Goal: Find contact information: Find contact information

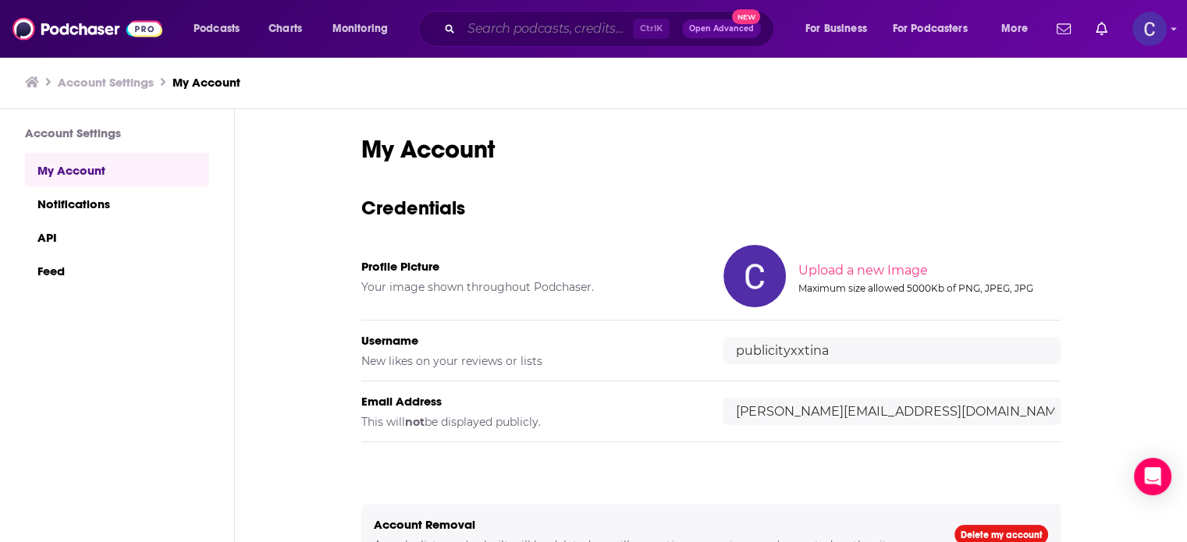
click at [555, 27] on input "Search podcasts, credits, & more..." at bounding box center [547, 28] width 172 height 25
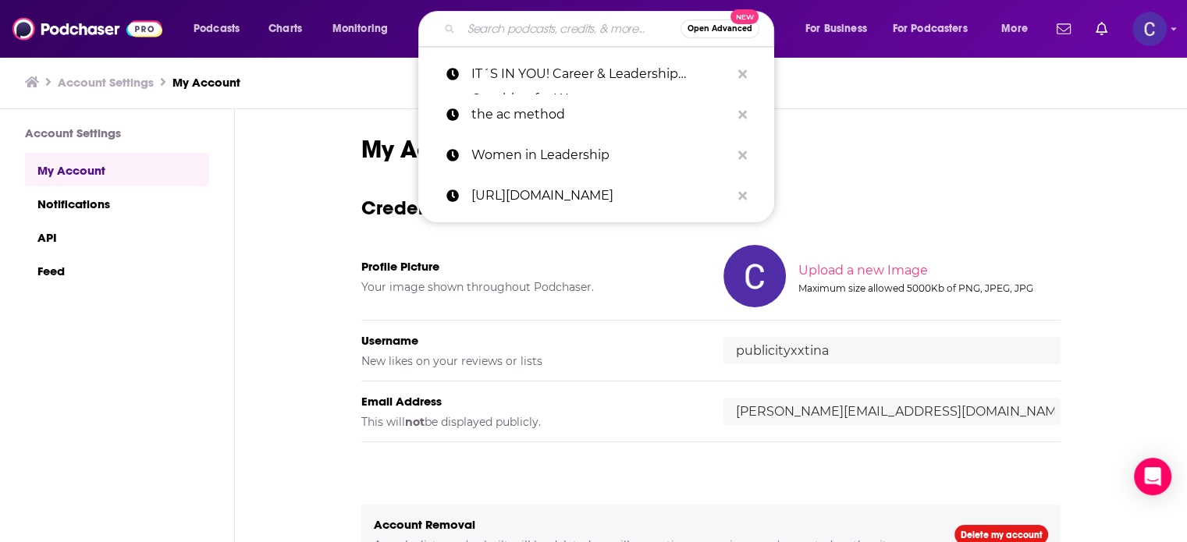
paste input "The Art of Online Business"
type input "The Art of Online Business"
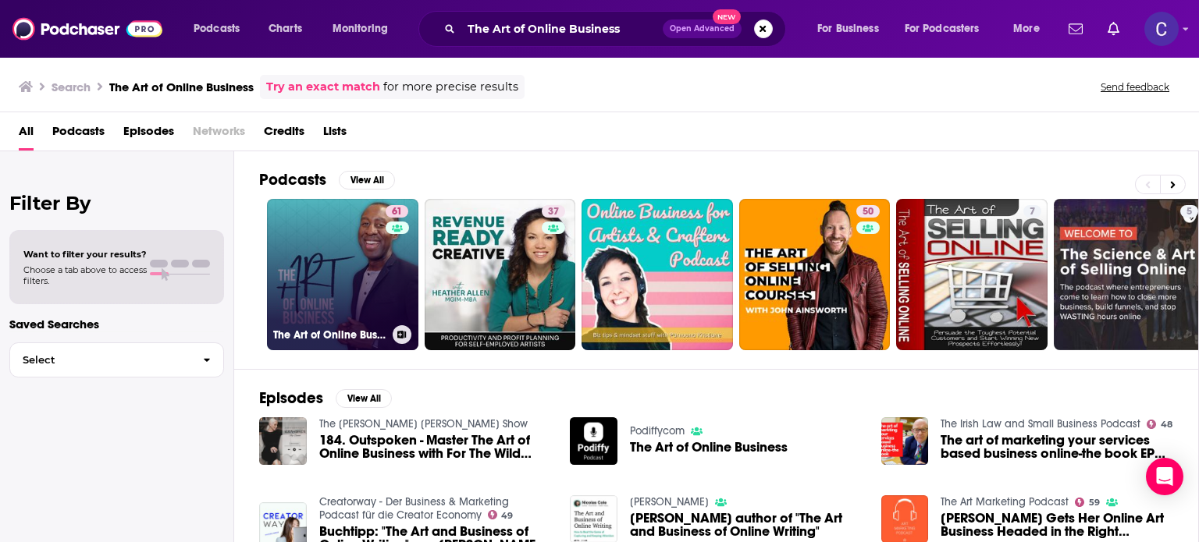
click at [325, 270] on link "61 The Art of Online Business" at bounding box center [342, 274] width 151 height 151
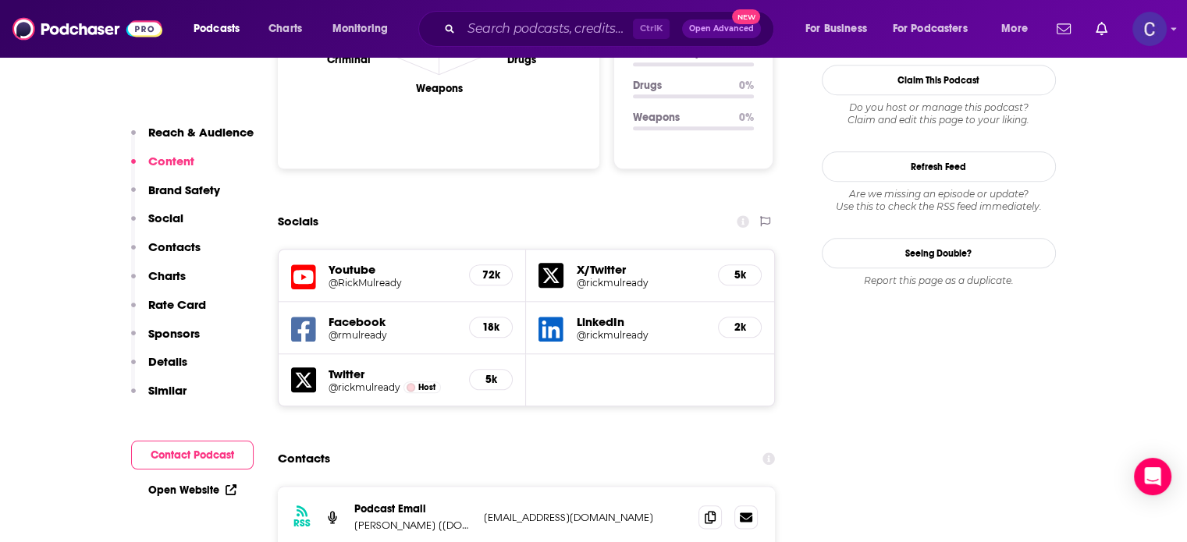
scroll to position [1873, 0]
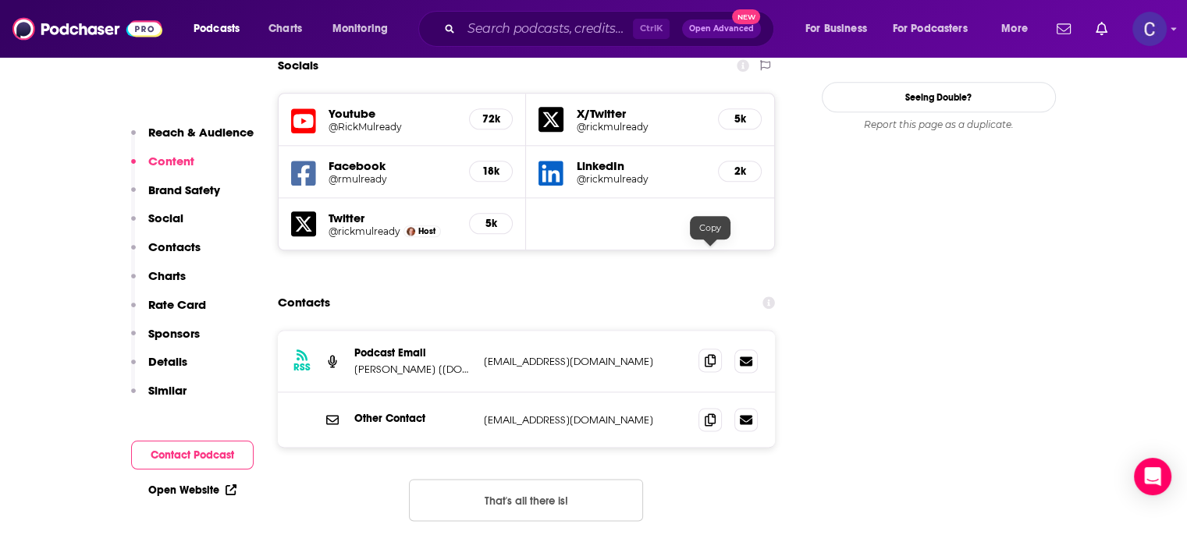
click at [707, 354] on icon at bounding box center [710, 360] width 11 height 12
drag, startPoint x: 353, startPoint y: 262, endPoint x: 397, endPoint y: 268, distance: 44.8
click at [397, 331] on div "RSS Podcast Email Kwadwo [QUĀY.jo] Sampany-Kessie hello@quayjo.com hello@quayjo…" at bounding box center [527, 362] width 498 height 62
copy p "Kwadwo"
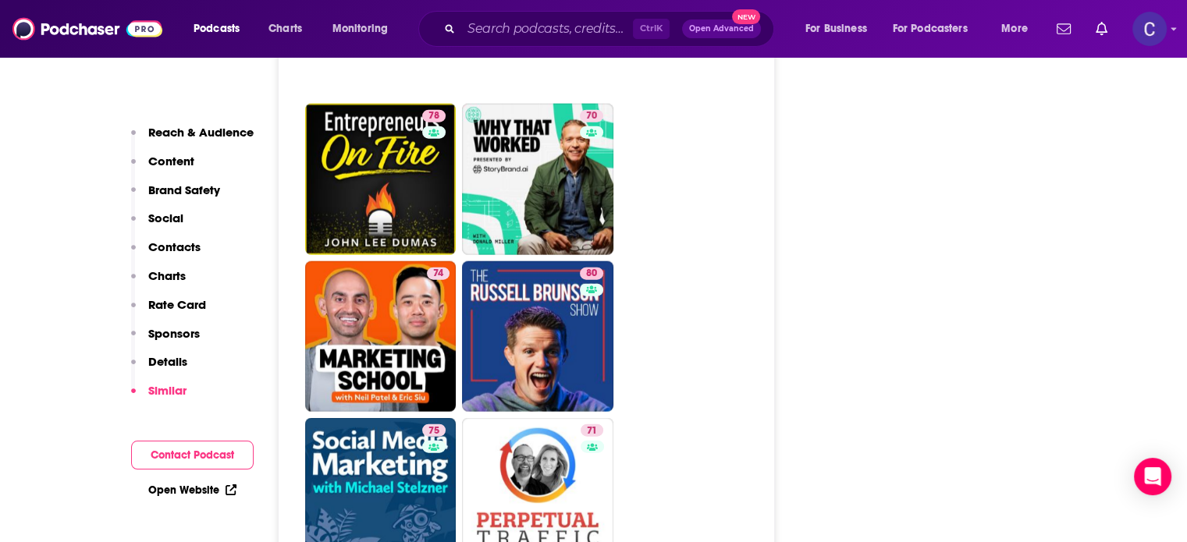
scroll to position [3746, 0]
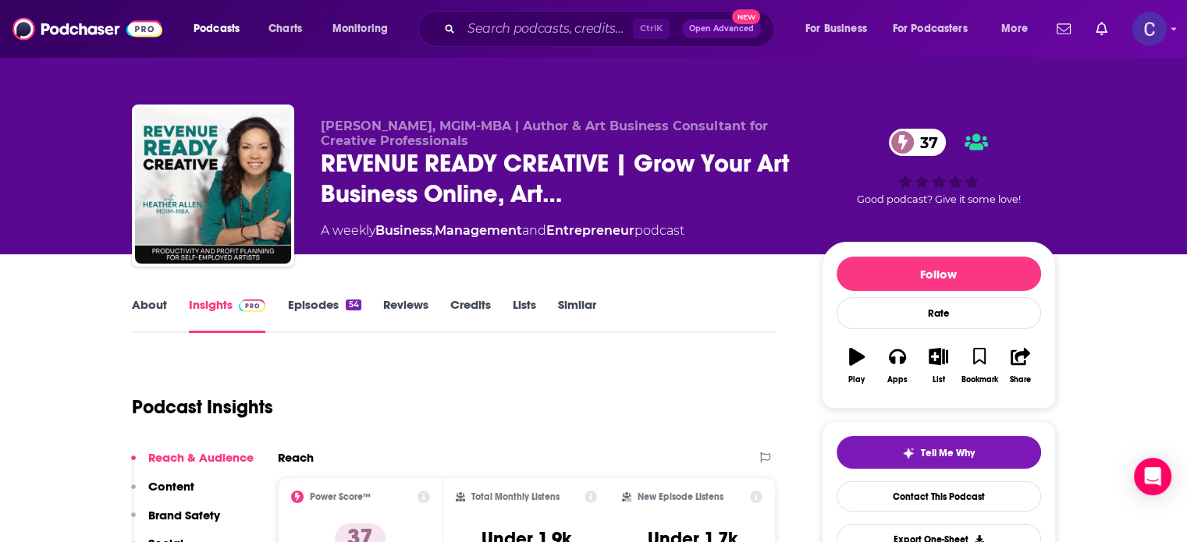
click at [137, 304] on link "About" at bounding box center [149, 315] width 35 height 36
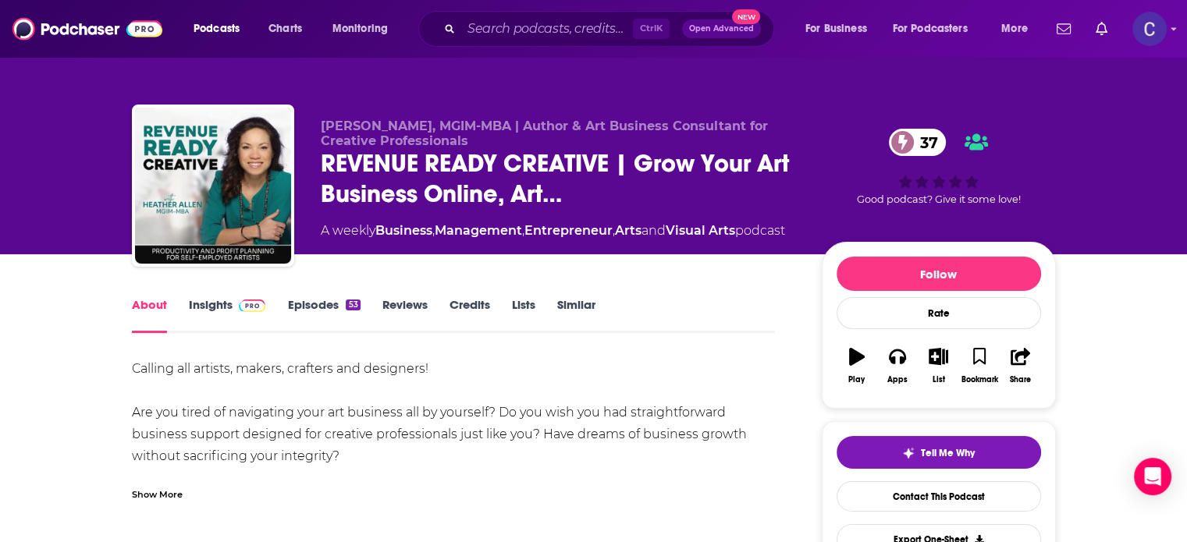
scroll to position [78, 0]
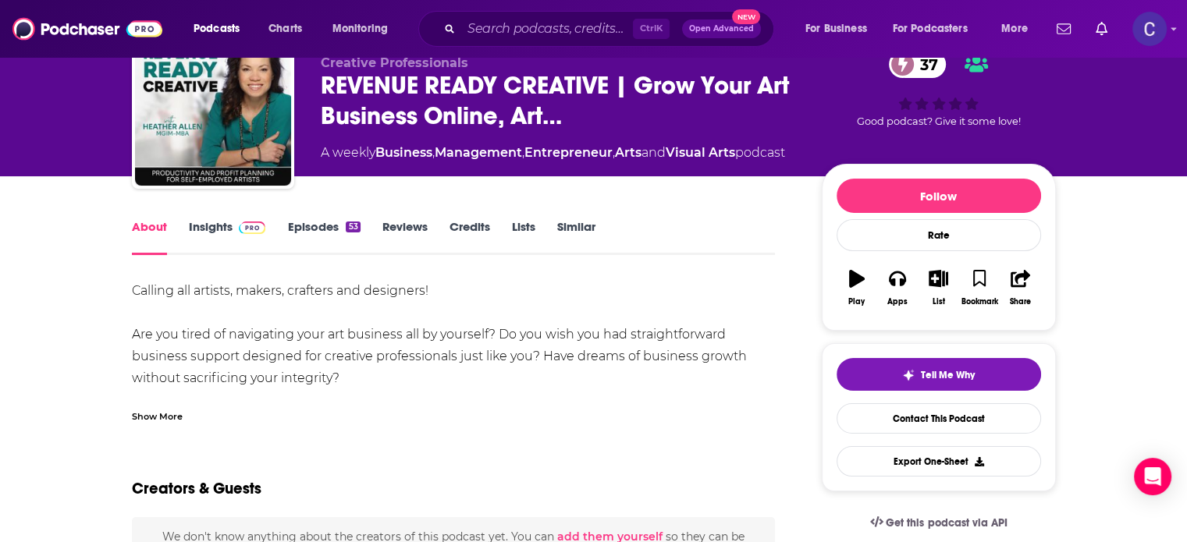
click at [168, 418] on div "Show More" at bounding box center [157, 415] width 51 height 15
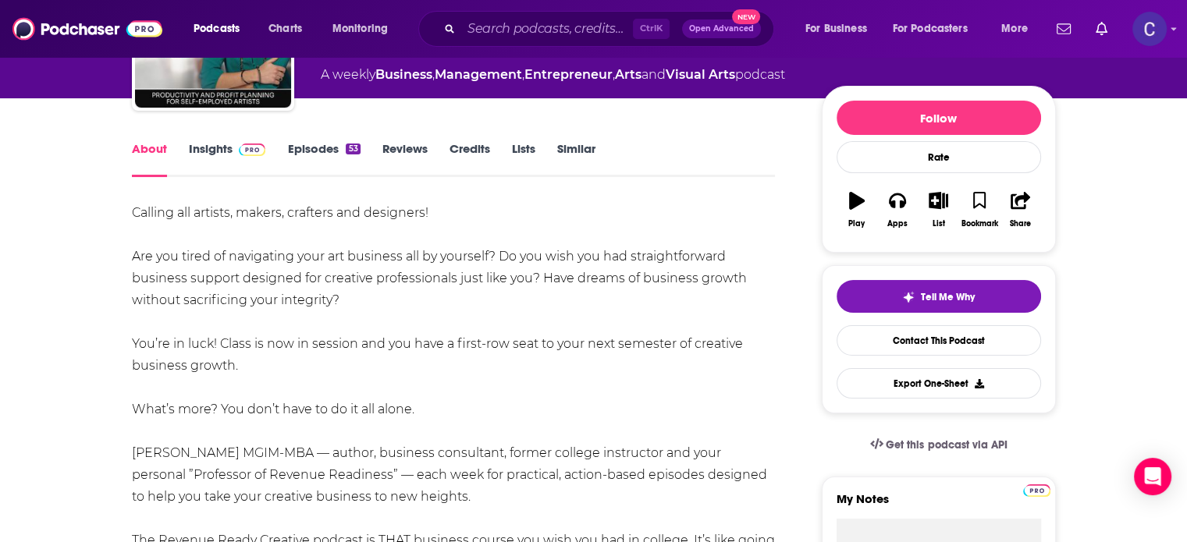
scroll to position [0, 0]
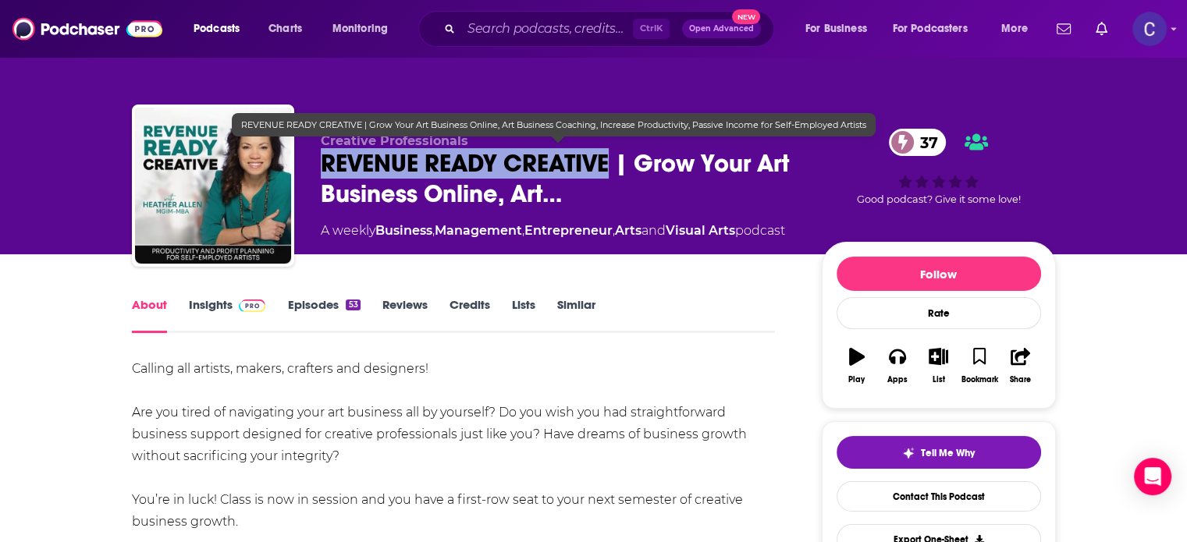
drag, startPoint x: 326, startPoint y: 156, endPoint x: 604, endPoint y: 163, distance: 277.9
click at [604, 163] on span "REVENUE READY CREATIVE | Grow Your Art Business Online, Art…" at bounding box center [559, 178] width 476 height 61
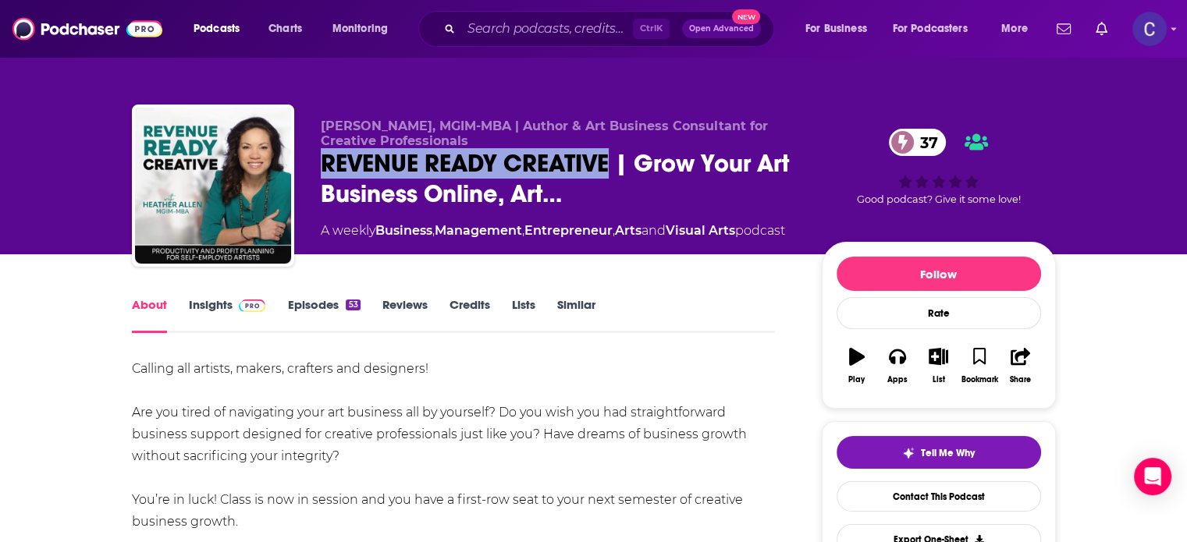
copy h1 "REVENUE READY CREATIVE"
click at [216, 302] on link "Insights" at bounding box center [227, 315] width 77 height 36
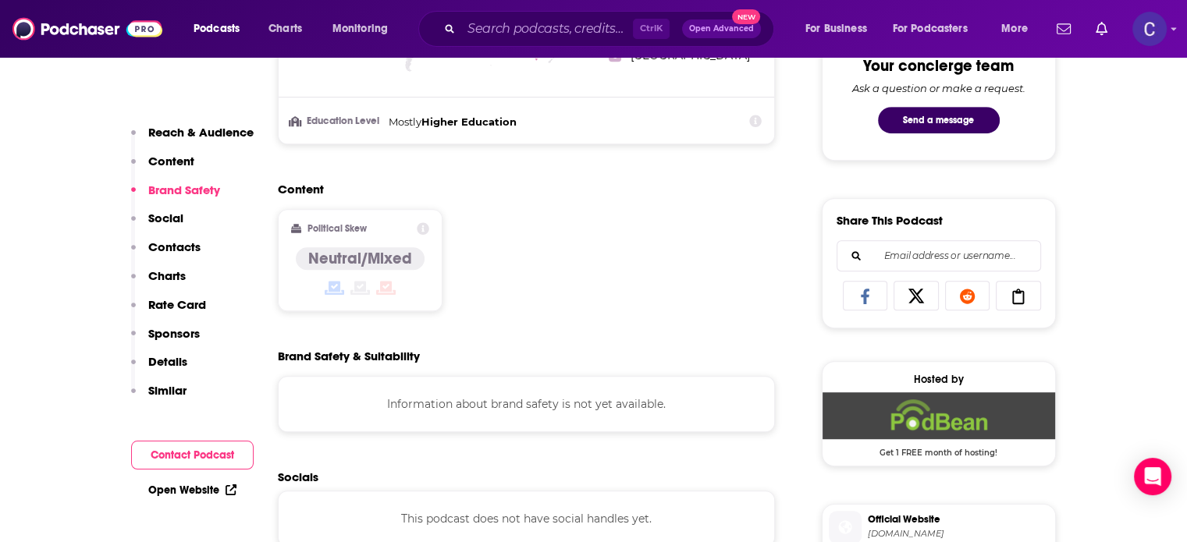
scroll to position [1015, 0]
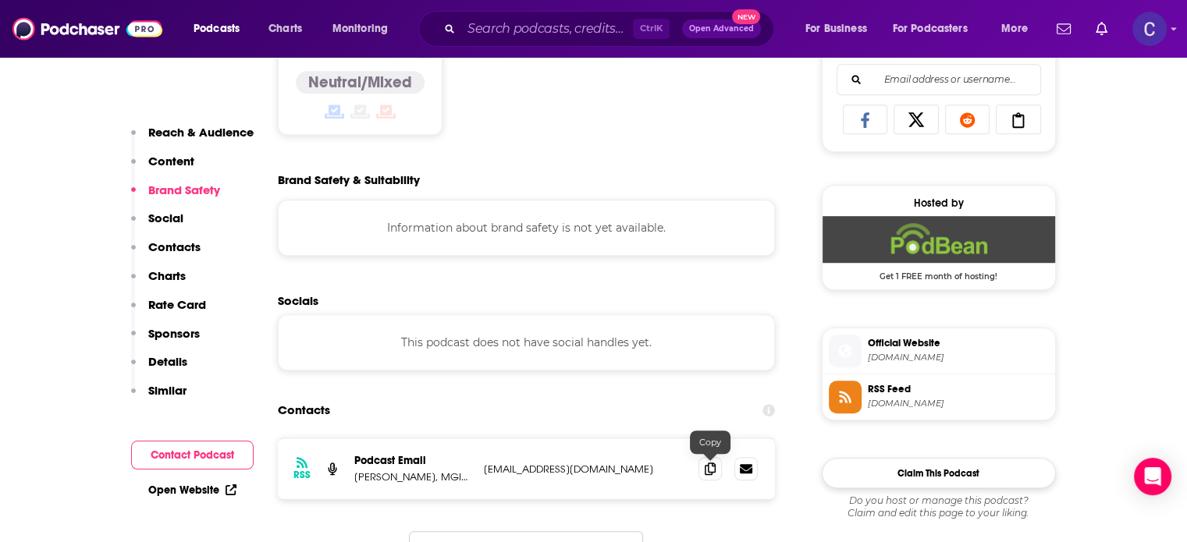
drag, startPoint x: 716, startPoint y: 474, endPoint x: 824, endPoint y: 475, distance: 108.5
click at [716, 474] on span at bounding box center [710, 468] width 23 height 23
drag, startPoint x: 349, startPoint y: 474, endPoint x: 416, endPoint y: 481, distance: 67.5
click at [416, 481] on div "RSS Podcast Email Heather Allen, MGIM-MBA | Author & Business Consultant for Cr…" at bounding box center [527, 469] width 498 height 61
copy p "Heather Allen"
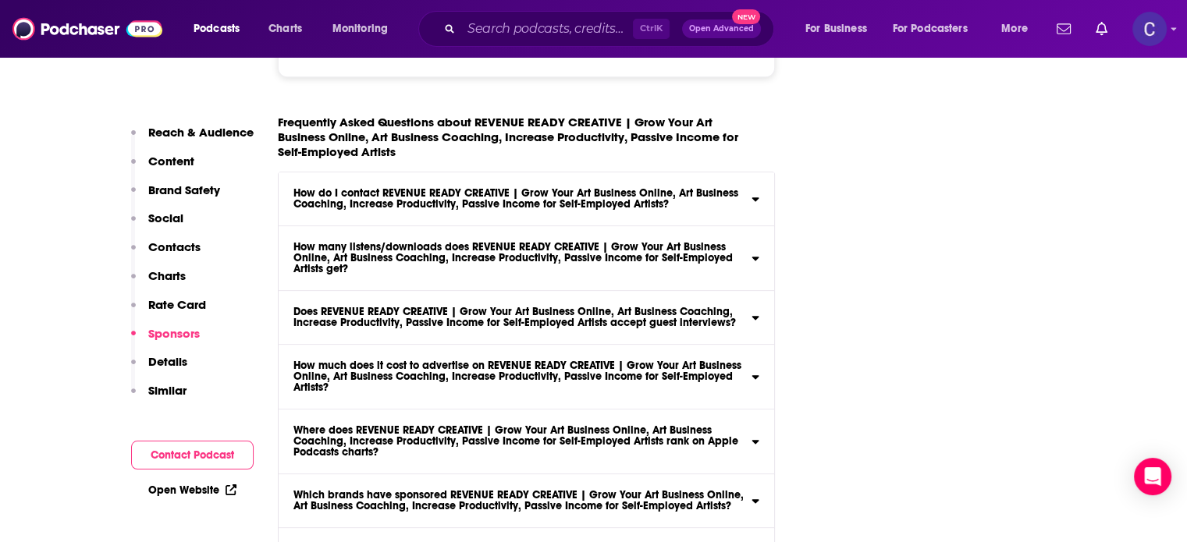
scroll to position [7493, 0]
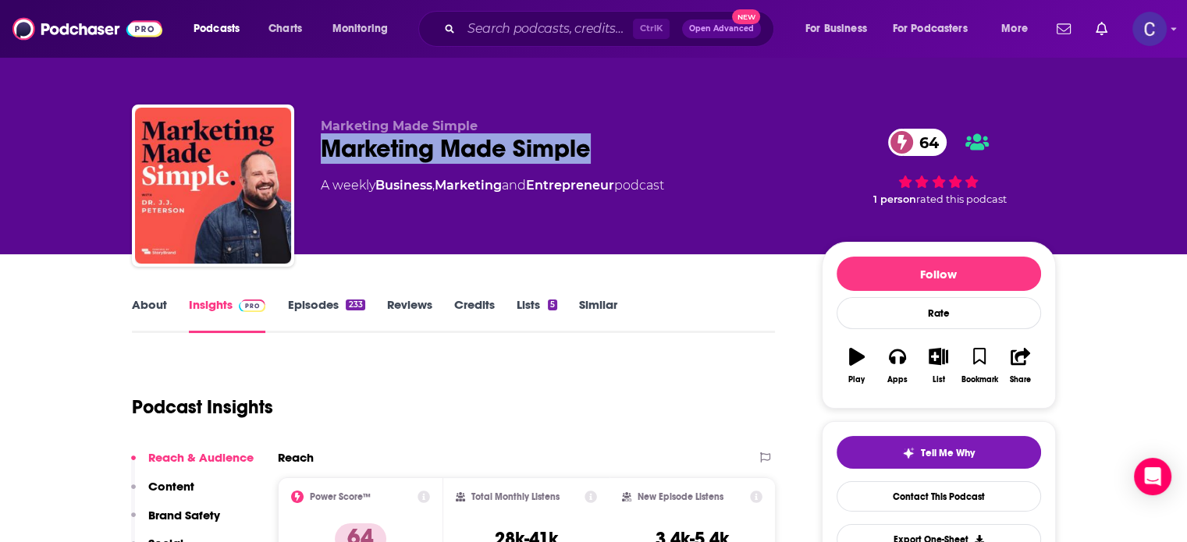
drag, startPoint x: 421, startPoint y: 146, endPoint x: 603, endPoint y: 152, distance: 182.0
click at [603, 152] on div "Marketing Made Simple 64" at bounding box center [559, 148] width 476 height 30
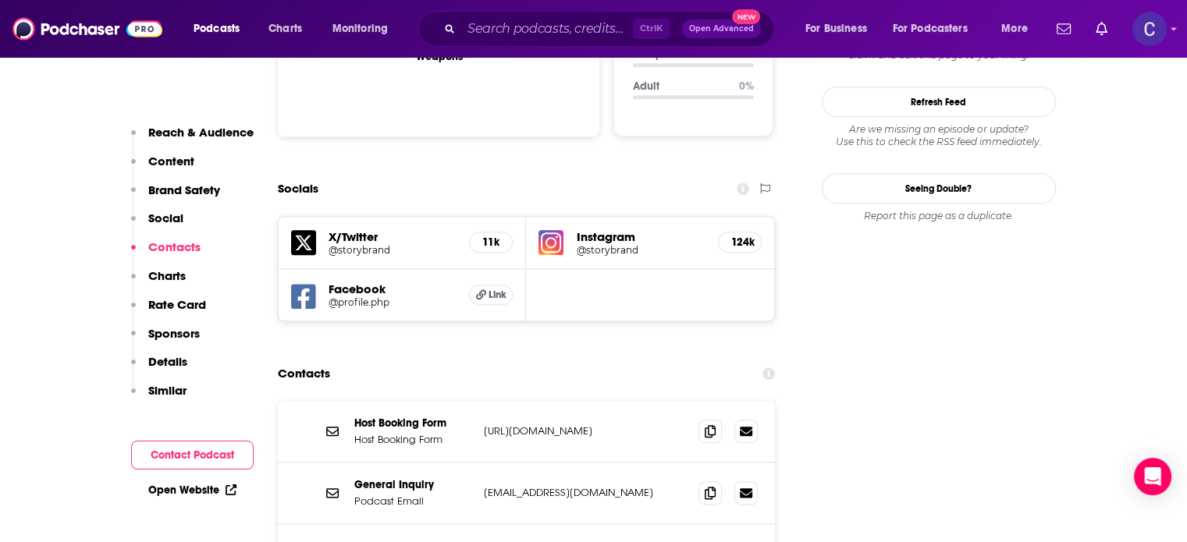
scroll to position [1873, 0]
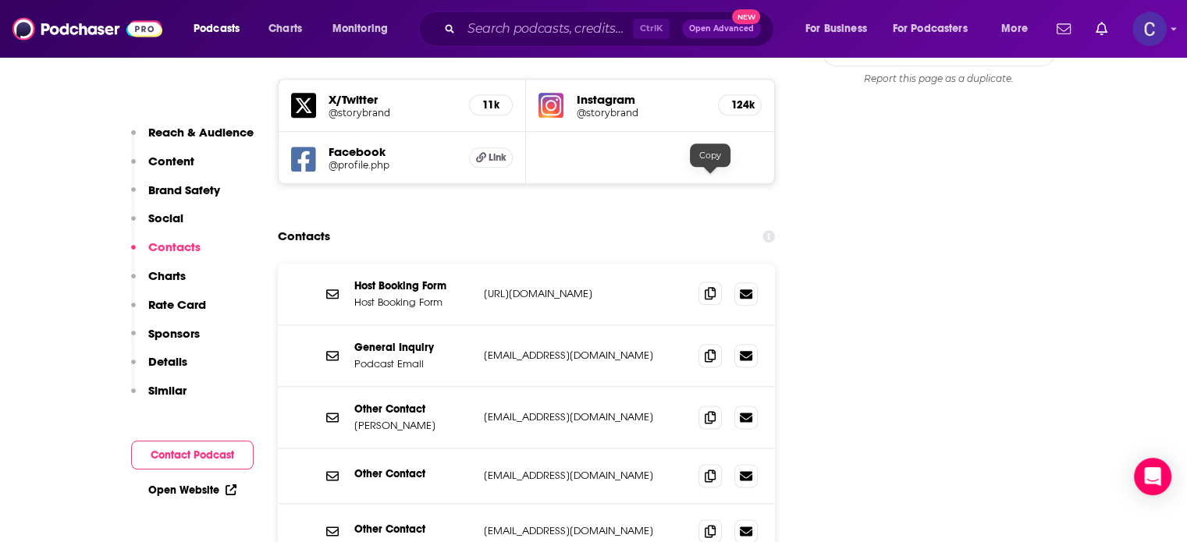
click at [708, 287] on icon at bounding box center [710, 293] width 11 height 12
click at [710, 349] on icon at bounding box center [710, 355] width 11 height 12
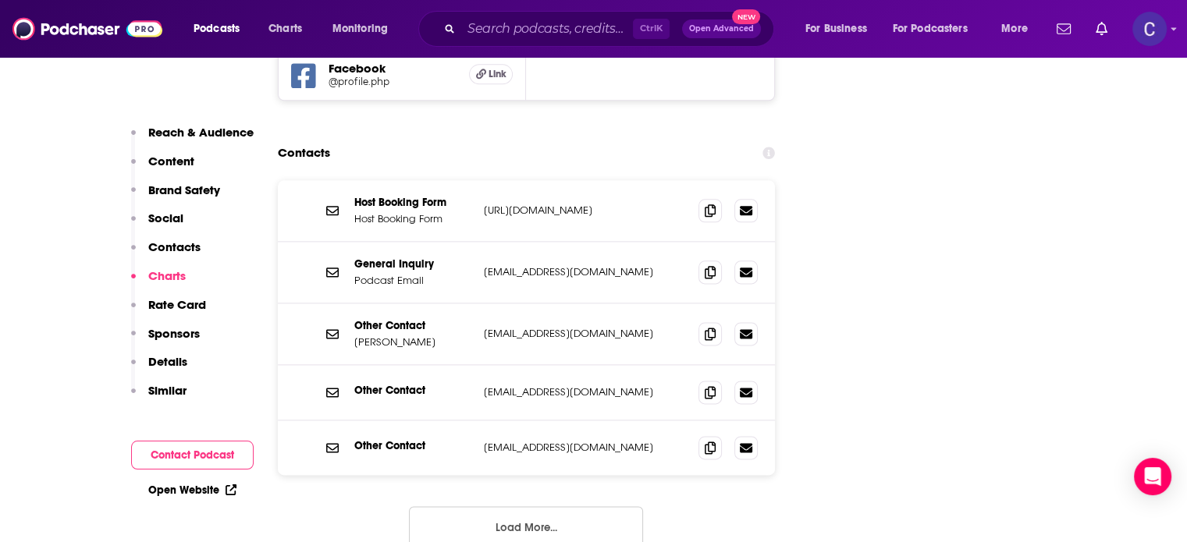
scroll to position [1951, 0]
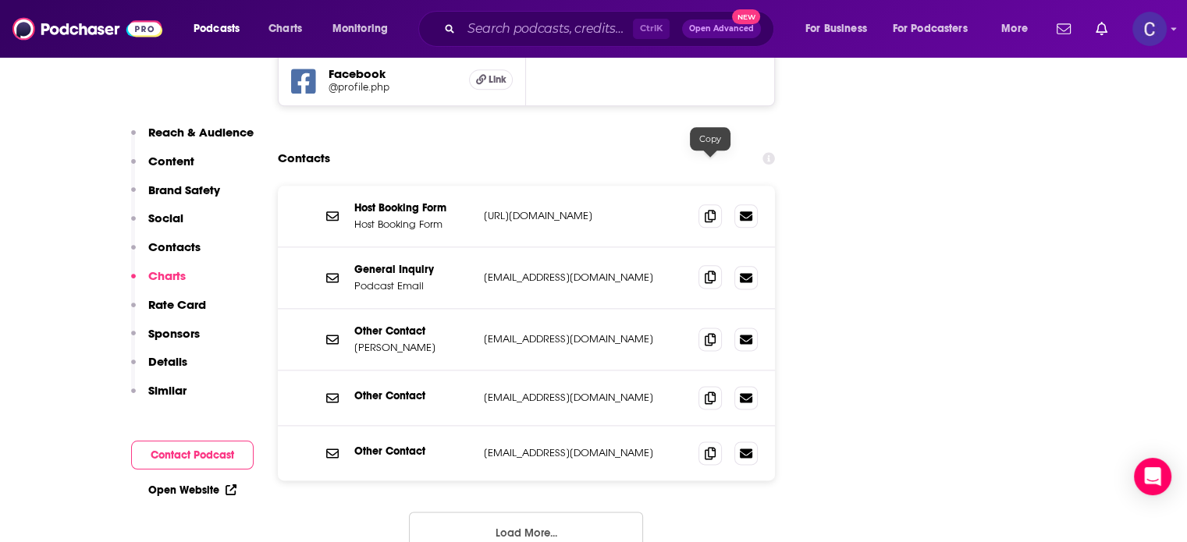
click at [714, 271] on icon at bounding box center [710, 277] width 11 height 12
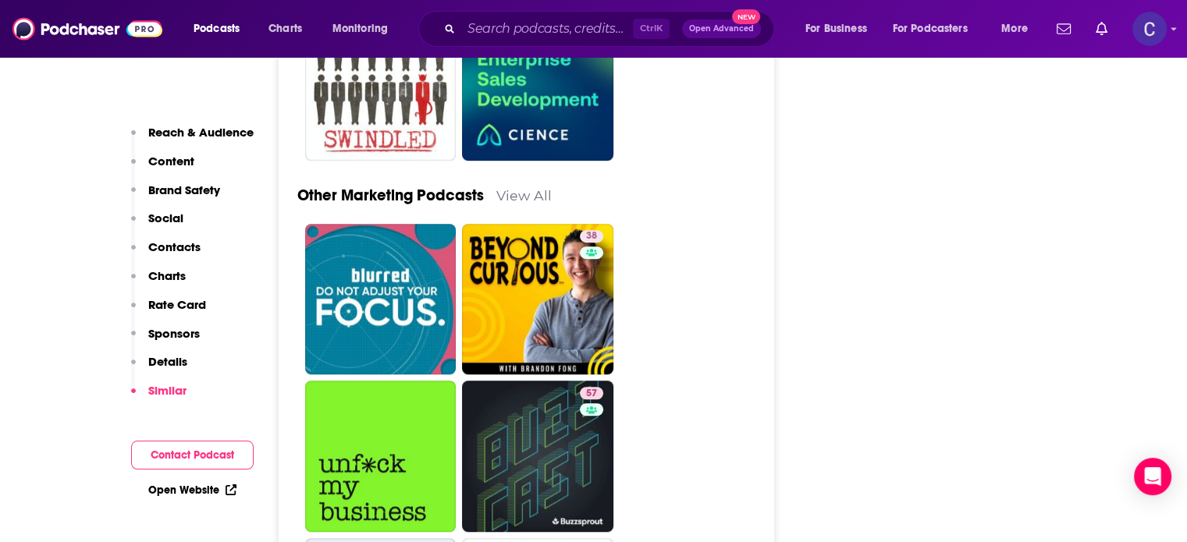
scroll to position [6868, 0]
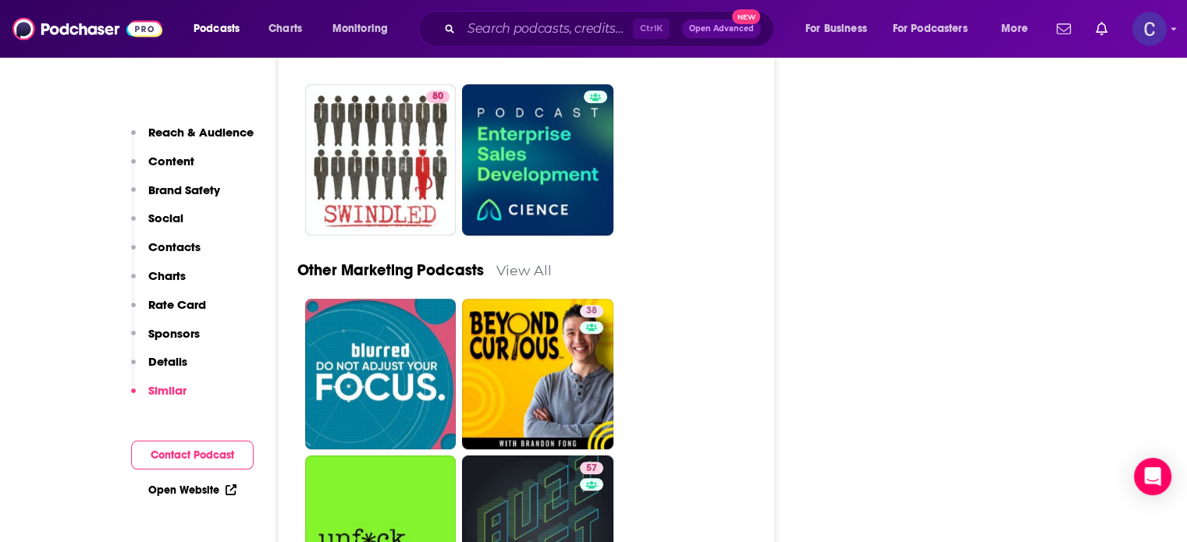
click at [534, 262] on link "View All" at bounding box center [523, 270] width 55 height 16
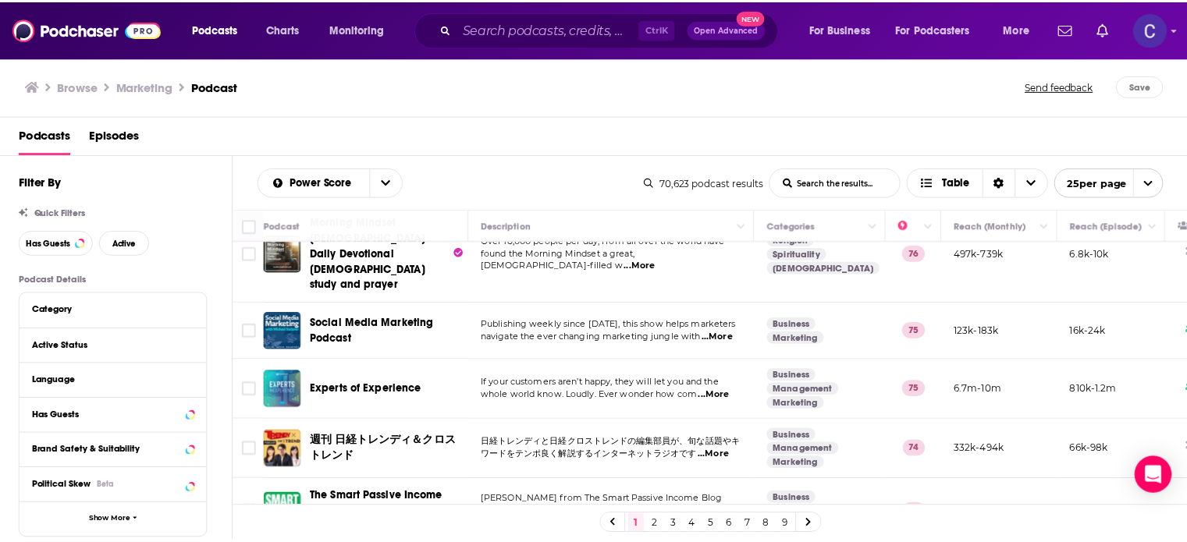
scroll to position [1293, 0]
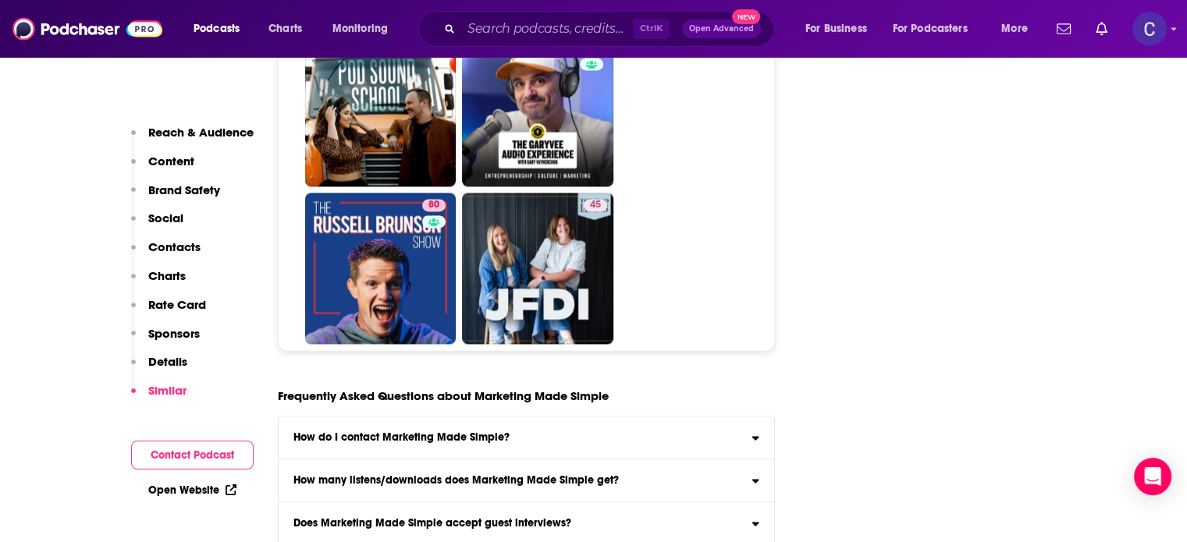
scroll to position [8273, 0]
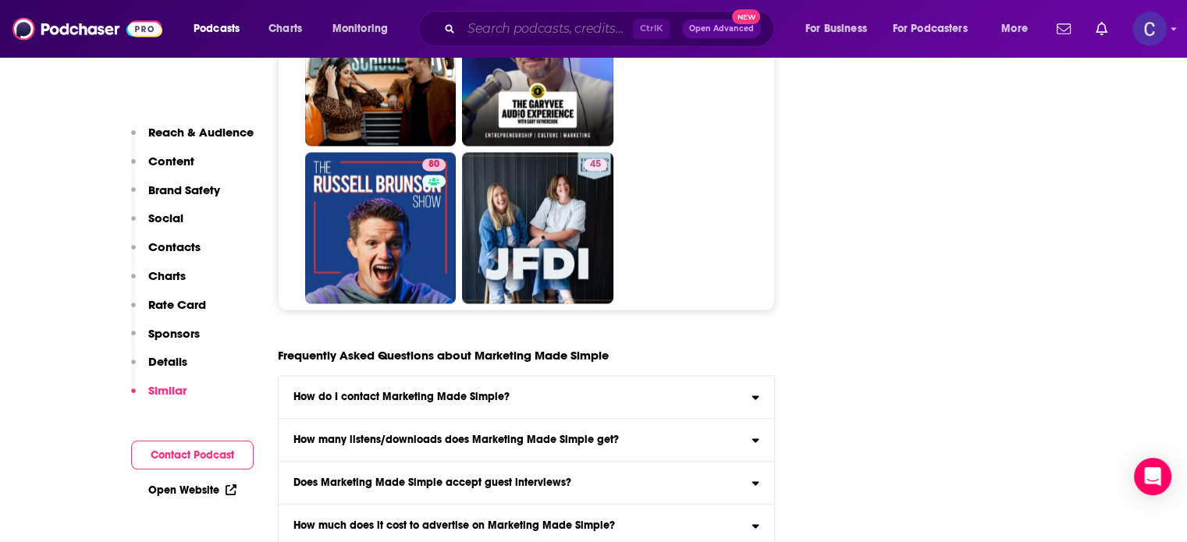
click at [572, 27] on input "Search podcasts, credits, & more..." at bounding box center [547, 28] width 172 height 25
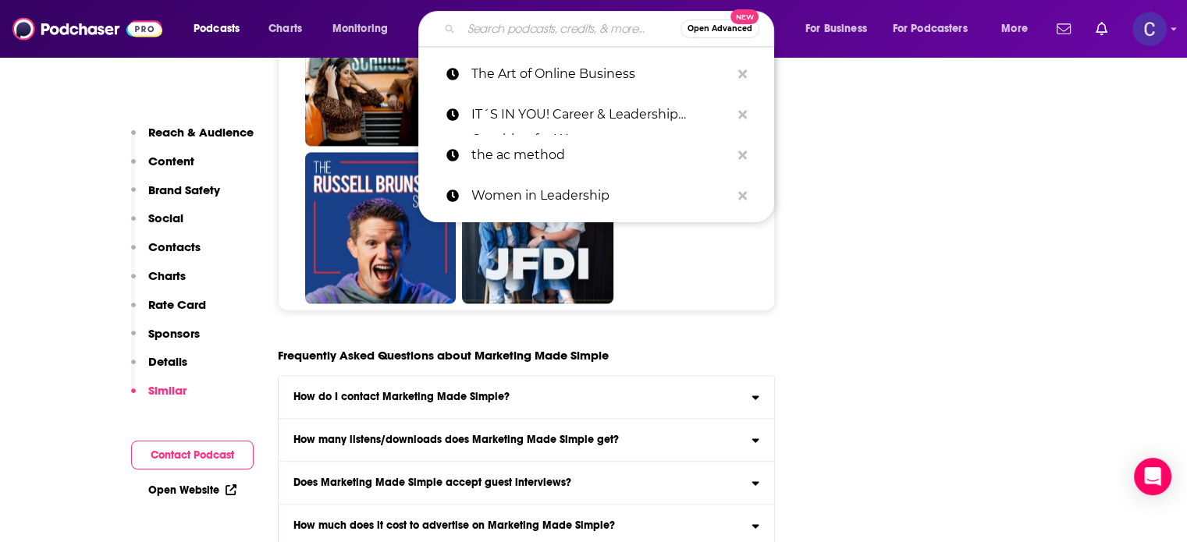
paste input "B2B Marketing Podcast"
type input "B2B Marketing Podcast"
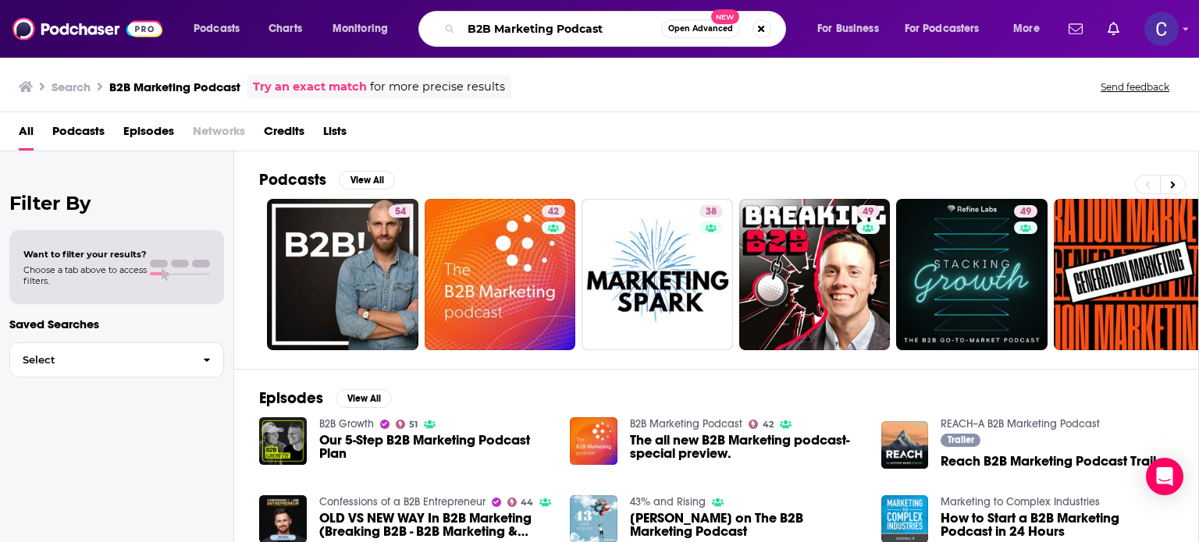
drag, startPoint x: 610, startPoint y: 34, endPoint x: 425, endPoint y: 33, distance: 185.8
click at [425, 33] on div "B2B Marketing Podcast Open Advanced New" at bounding box center [602, 29] width 368 height 36
paste input "Women in B2B Marketing"
type input "Women in B2B Marketing"
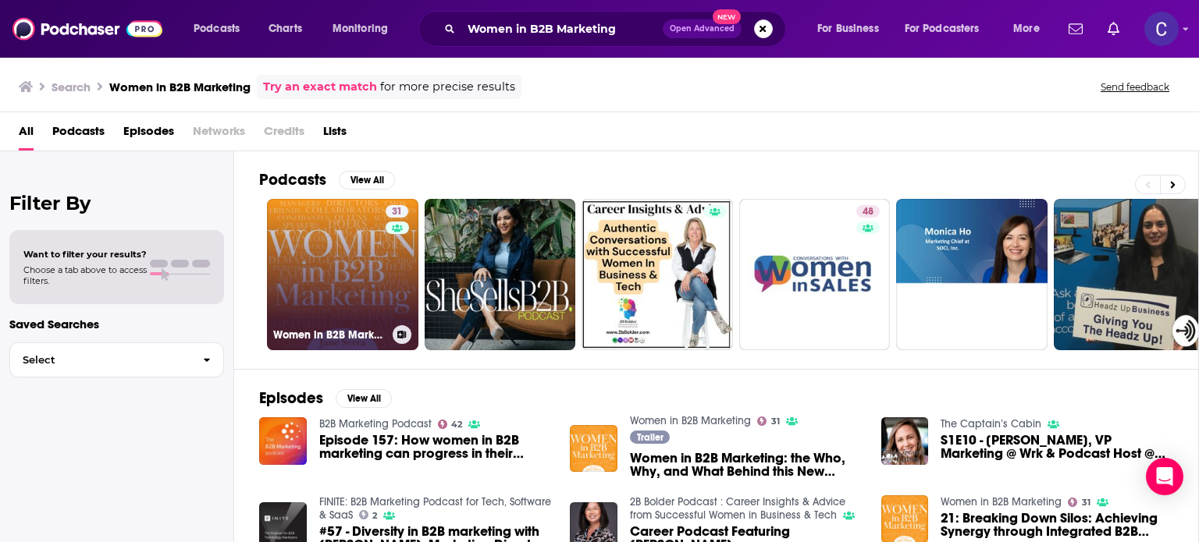
click at [323, 271] on link "31 Women in B2B Marketing" at bounding box center [342, 274] width 151 height 151
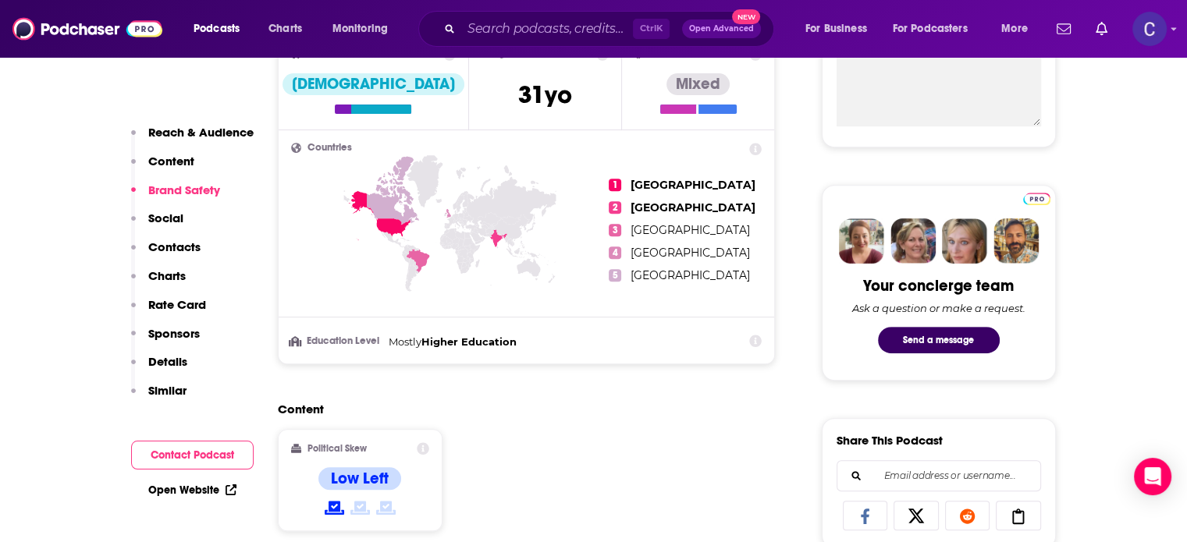
scroll to position [1405, 0]
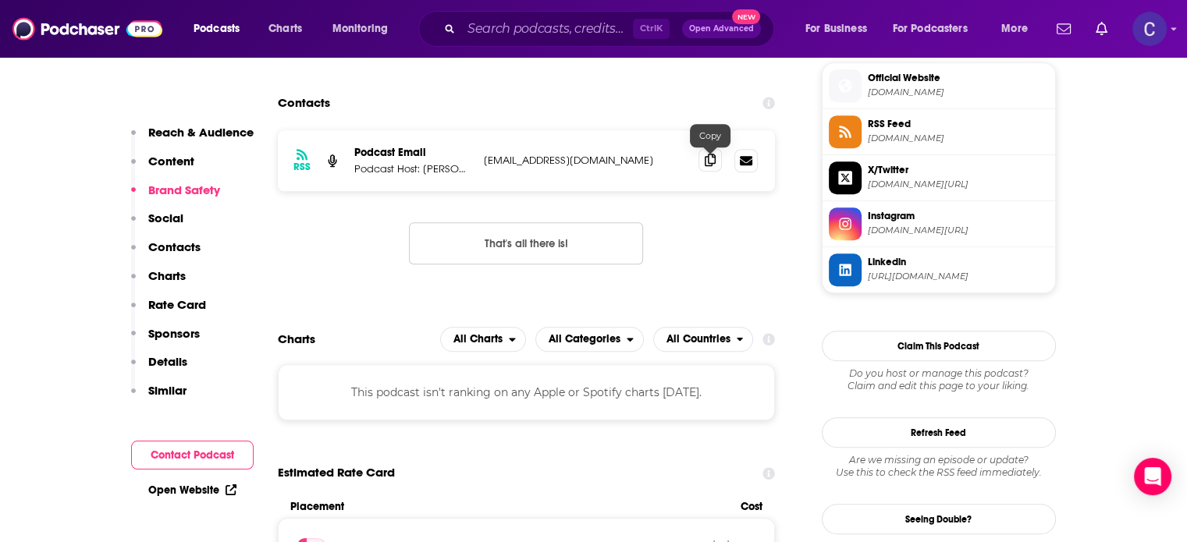
click at [706, 163] on icon at bounding box center [710, 160] width 11 height 12
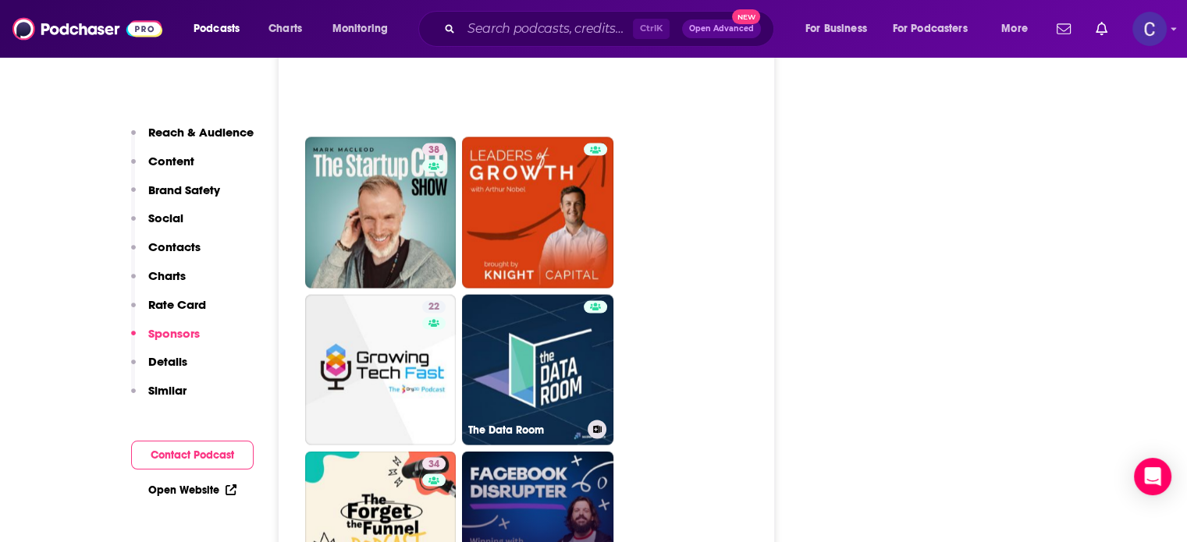
scroll to position [3356, 0]
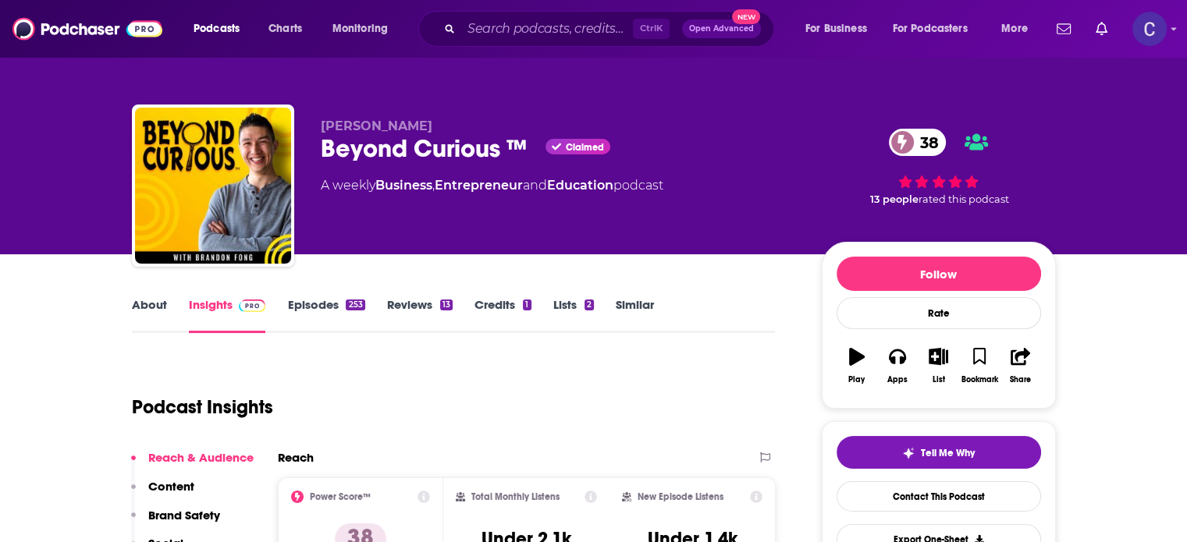
click at [148, 304] on link "About" at bounding box center [149, 315] width 35 height 36
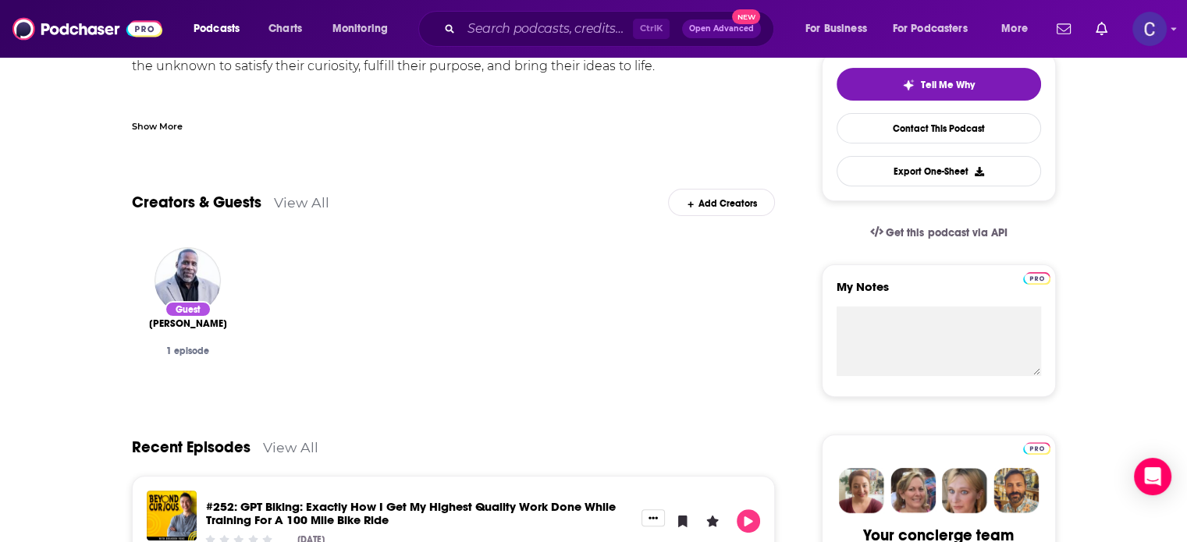
scroll to position [156, 0]
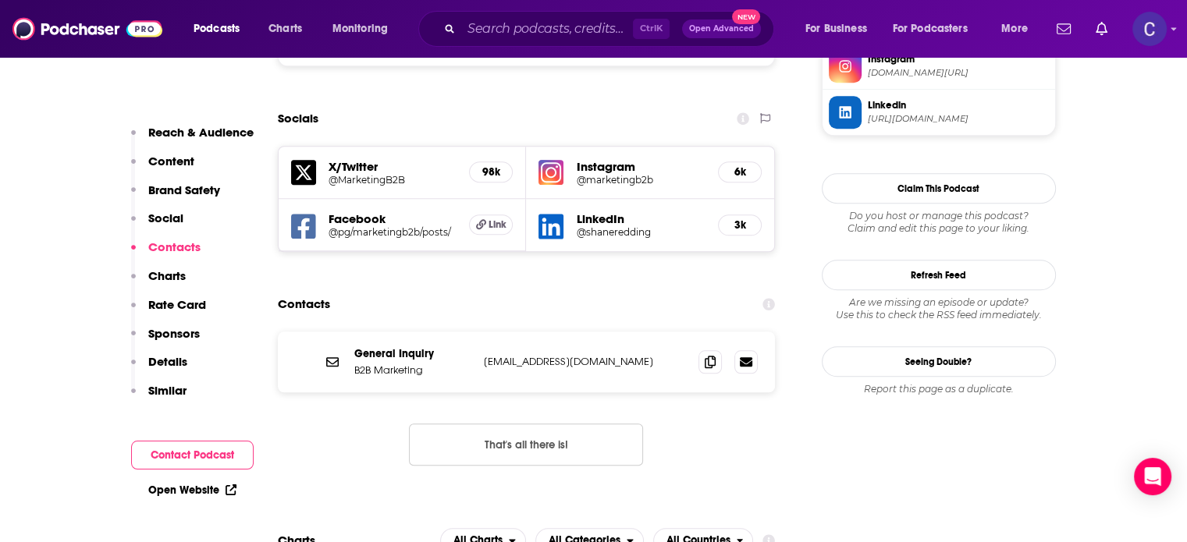
scroll to position [1483, 0]
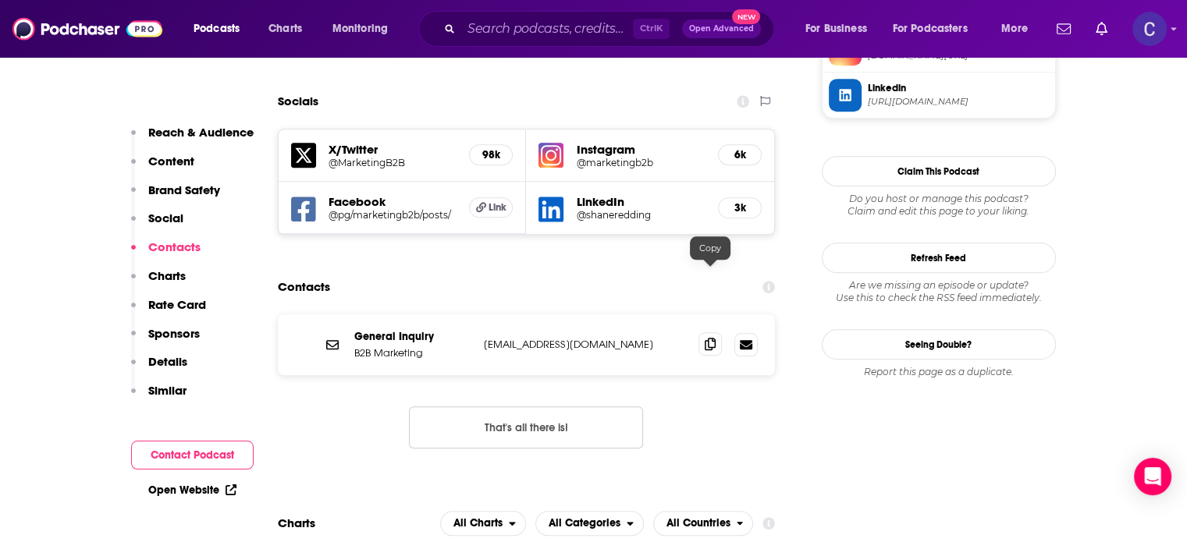
click at [706, 338] on icon at bounding box center [710, 344] width 11 height 12
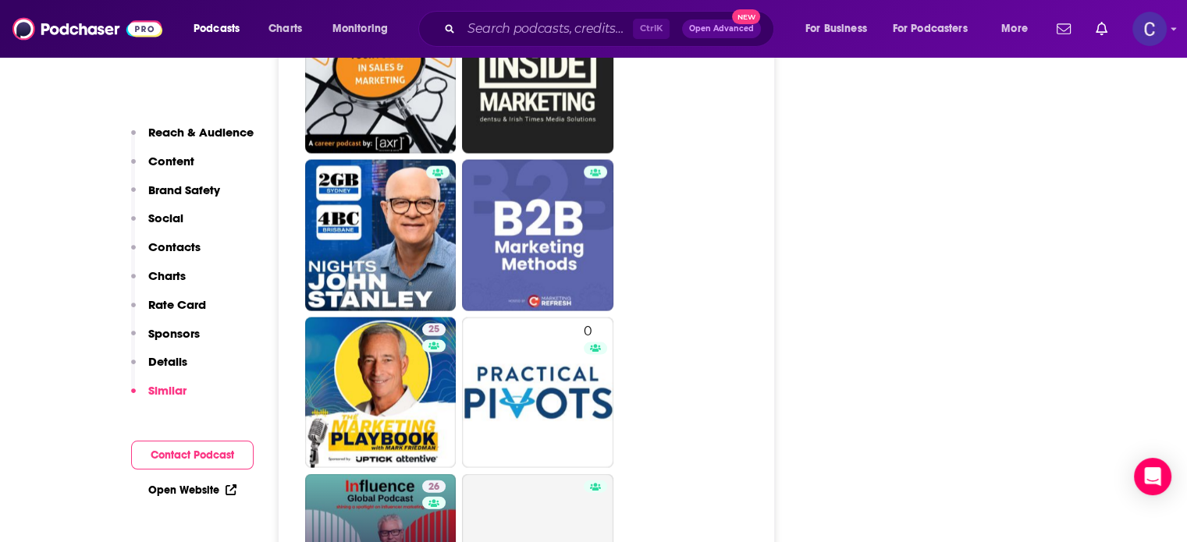
scroll to position [3590, 0]
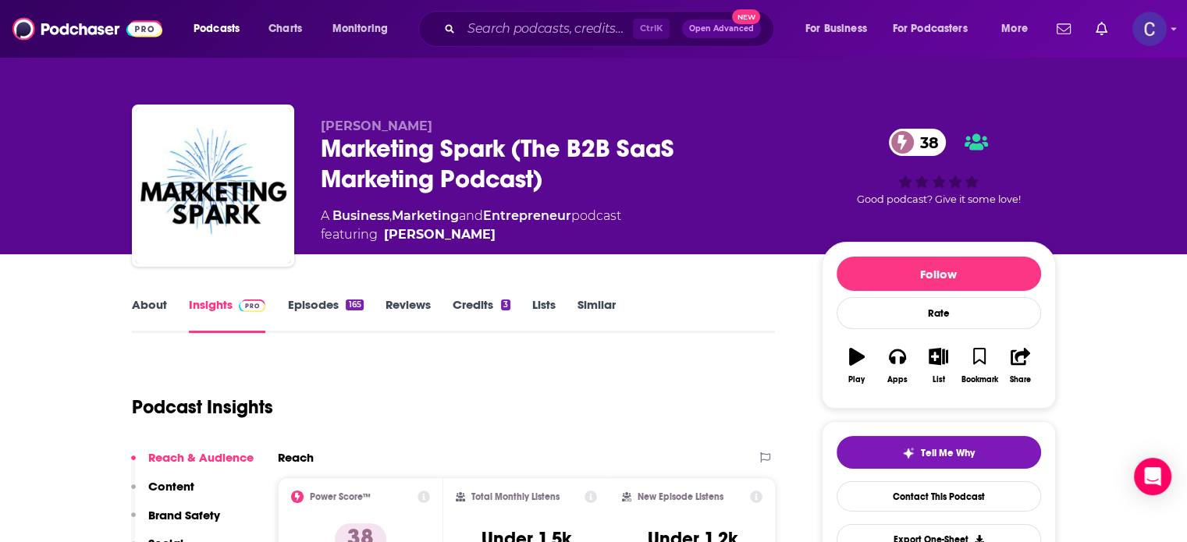
click at [137, 302] on link "About" at bounding box center [149, 315] width 35 height 36
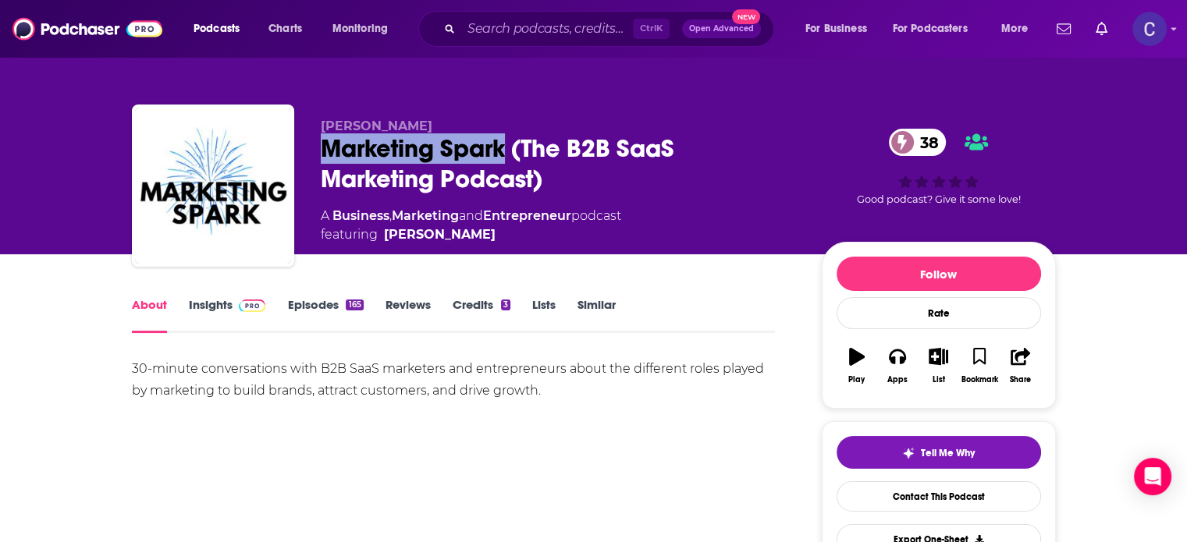
drag, startPoint x: 323, startPoint y: 146, endPoint x: 506, endPoint y: 149, distance: 182.7
click at [506, 149] on div "Marketing Spark (The B2B SaaS Marketing Podcast) 38" at bounding box center [559, 163] width 476 height 61
copy h1 "Marketing Spark"
click at [229, 302] on link "Insights" at bounding box center [227, 315] width 77 height 36
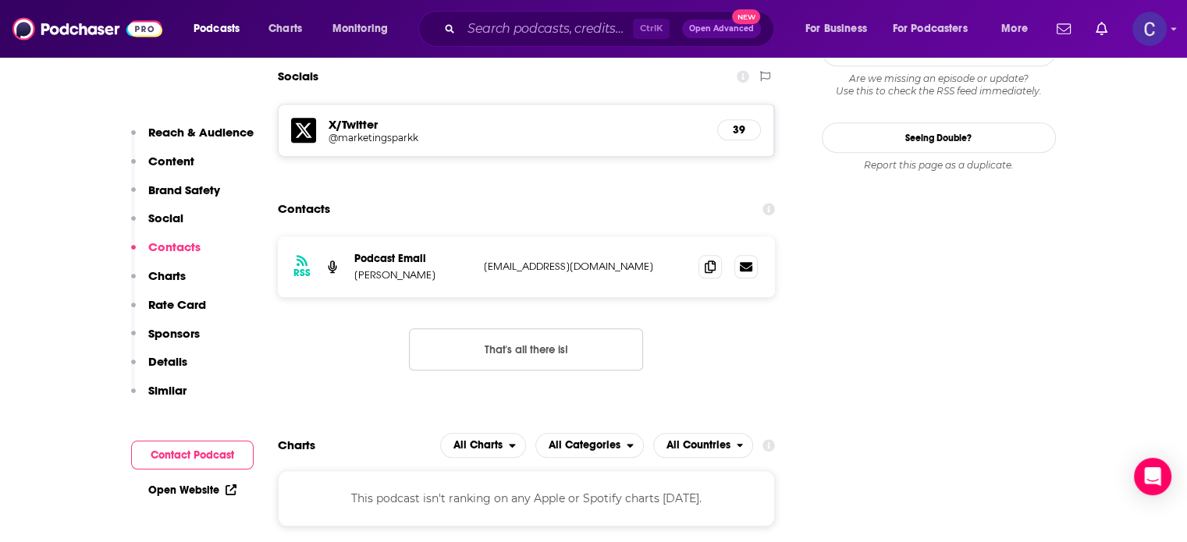
scroll to position [1561, 0]
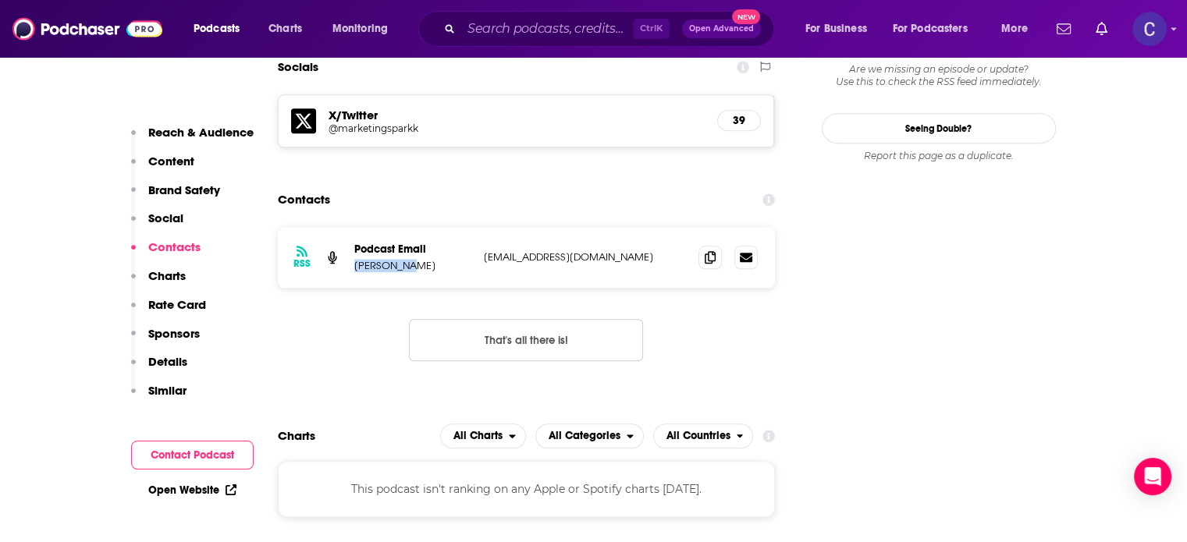
drag, startPoint x: 354, startPoint y: 172, endPoint x: 411, endPoint y: 171, distance: 57.8
click at [411, 259] on p "Mark Evans" at bounding box center [412, 265] width 117 height 13
copy p "Mark Evans"
click at [713, 251] on icon at bounding box center [710, 257] width 11 height 12
click at [499, 25] on input "Search podcasts, credits, & more..." at bounding box center [547, 28] width 172 height 25
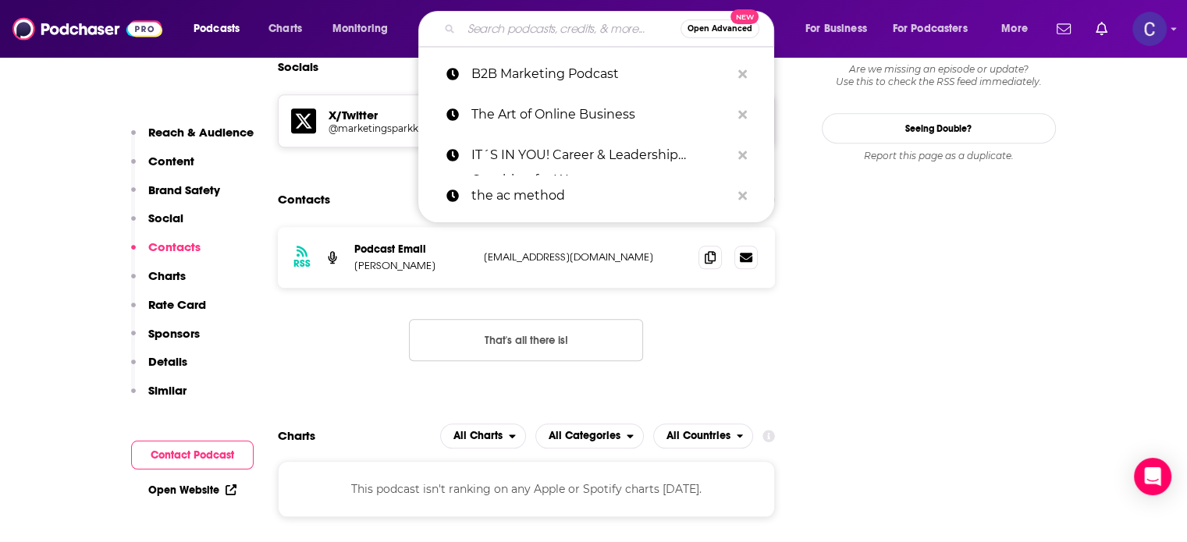
paste input "Spark & Ignite Your Marketing"
type input "Spark & Ignite Your Marketing"
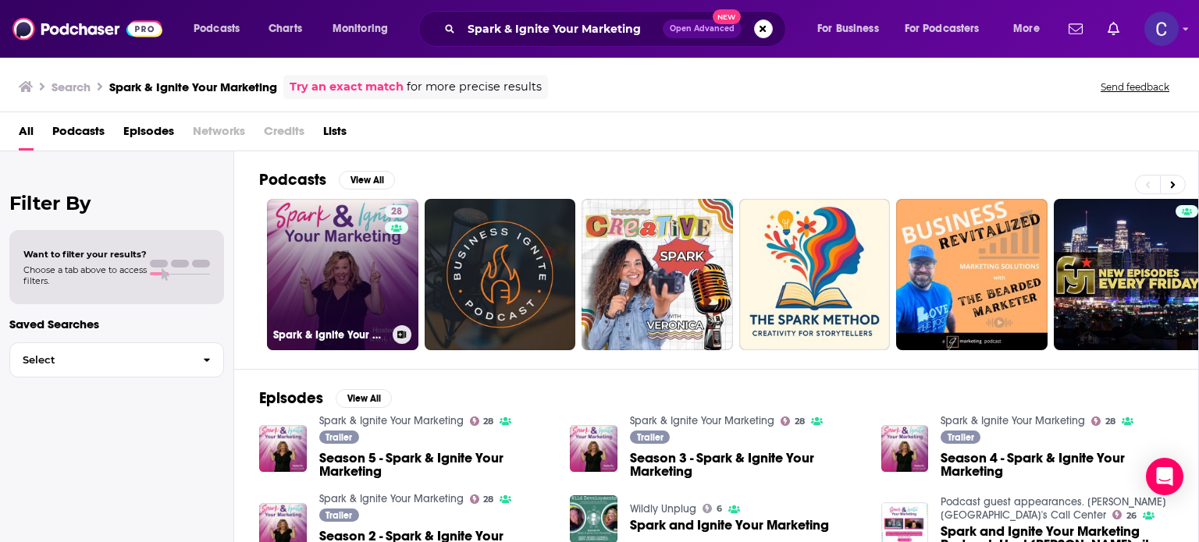
click at [361, 268] on link "28 Spark & Ignite Your Marketing" at bounding box center [342, 274] width 151 height 151
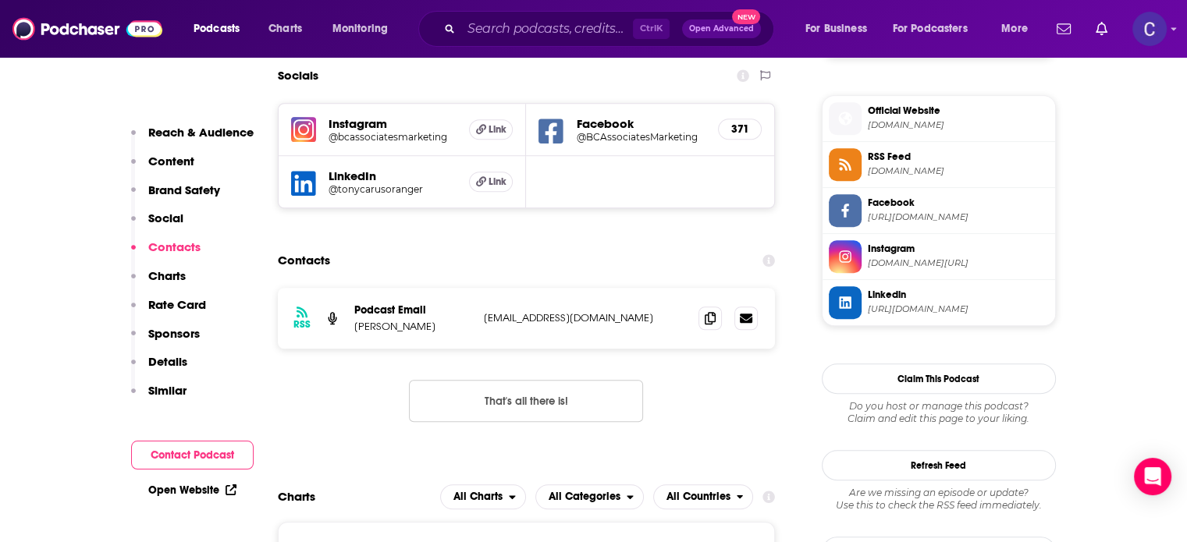
scroll to position [1249, 0]
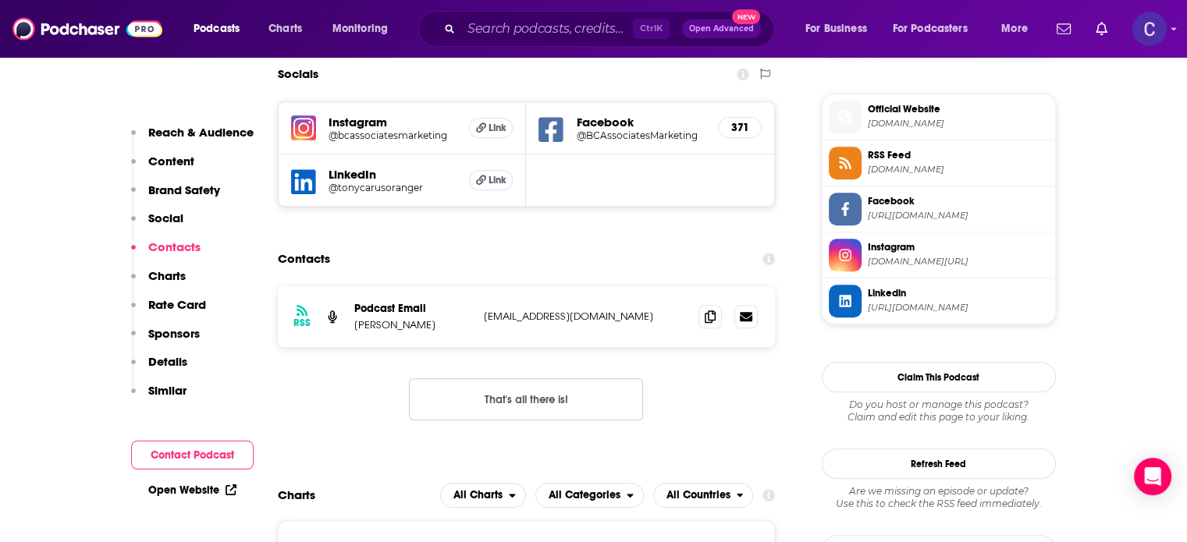
drag, startPoint x: 357, startPoint y: 330, endPoint x: 376, endPoint y: 329, distance: 18.7
click at [421, 330] on p "Beverly Cornell" at bounding box center [412, 324] width 117 height 13
click at [347, 328] on div "RSS Podcast Email Beverly Cornell info@wickedlybranded.com info@wickedlybranded…" at bounding box center [527, 316] width 498 height 61
drag, startPoint x: 356, startPoint y: 329, endPoint x: 446, endPoint y: 327, distance: 89.8
click at [446, 327] on p "Beverly Cornell" at bounding box center [412, 324] width 117 height 13
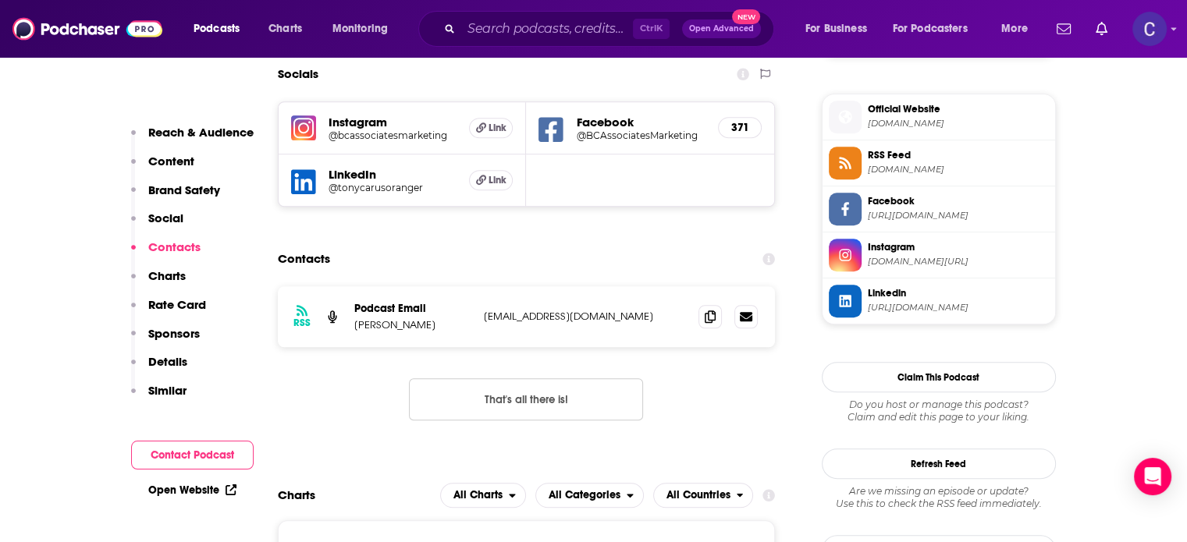
copy p "Beverly Cornell"
click at [708, 319] on icon at bounding box center [710, 316] width 11 height 12
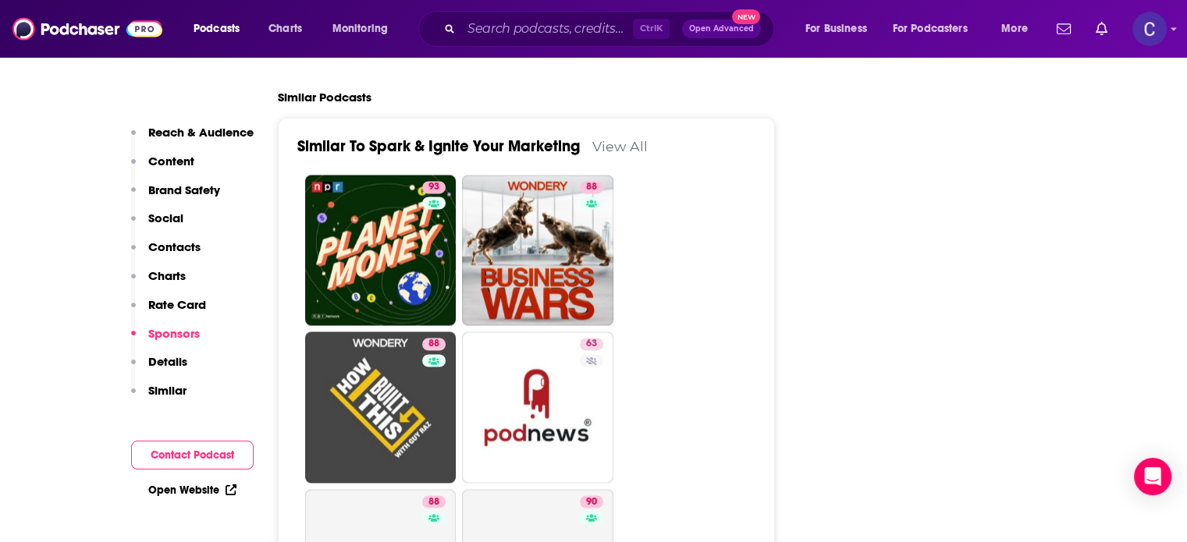
scroll to position [2576, 0]
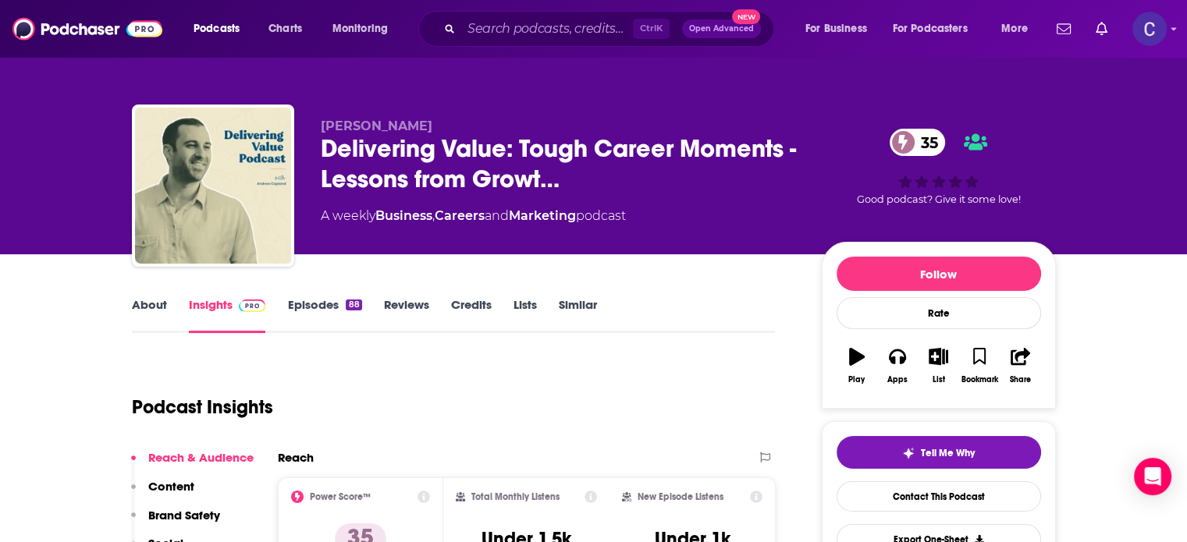
click at [141, 304] on link "About" at bounding box center [149, 315] width 35 height 36
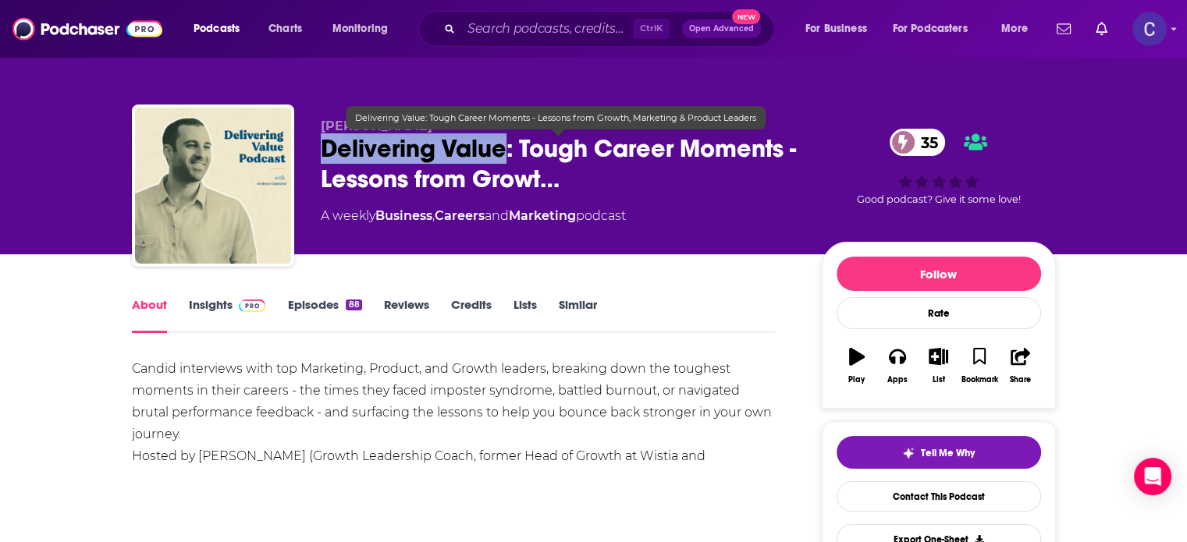
drag, startPoint x: 337, startPoint y: 146, endPoint x: 505, endPoint y: 146, distance: 167.8
click at [504, 151] on span "Delivering Value: Tough Career Moments - Lessons from Growt…" at bounding box center [559, 163] width 476 height 61
